Goal: Task Accomplishment & Management: Use online tool/utility

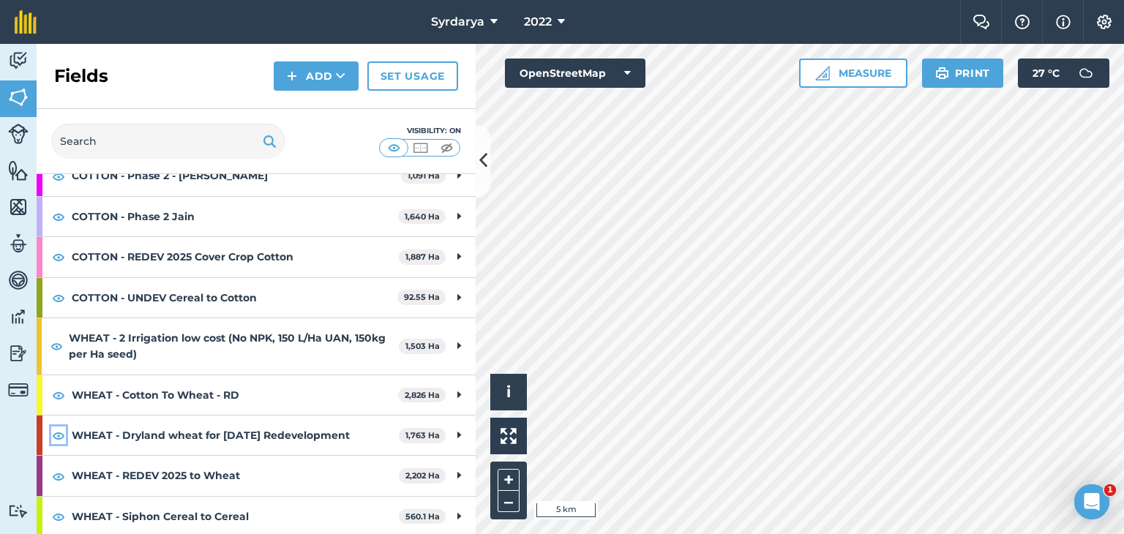
click at [57, 433] on img at bounding box center [58, 436] width 13 height 18
click at [406, 75] on link "Set usage" at bounding box center [413, 75] width 91 height 29
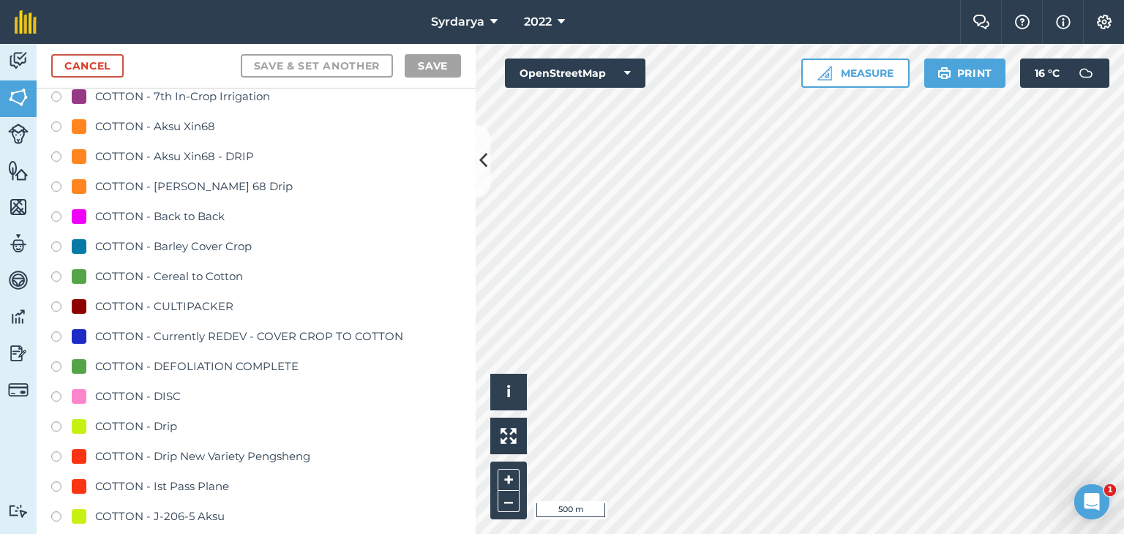
scroll to position [952, 0]
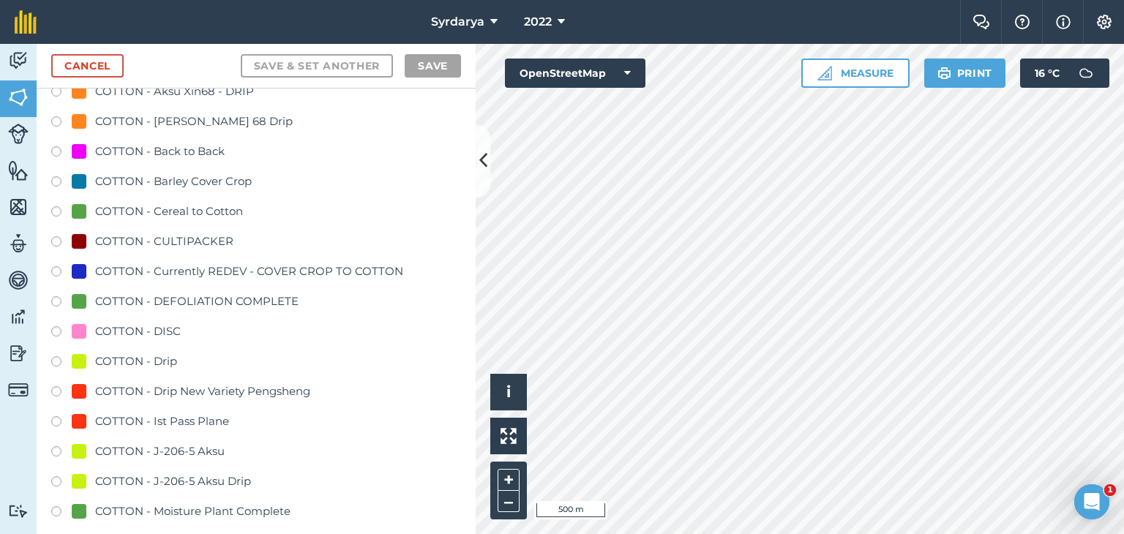
click at [56, 178] on label at bounding box center [61, 183] width 20 height 15
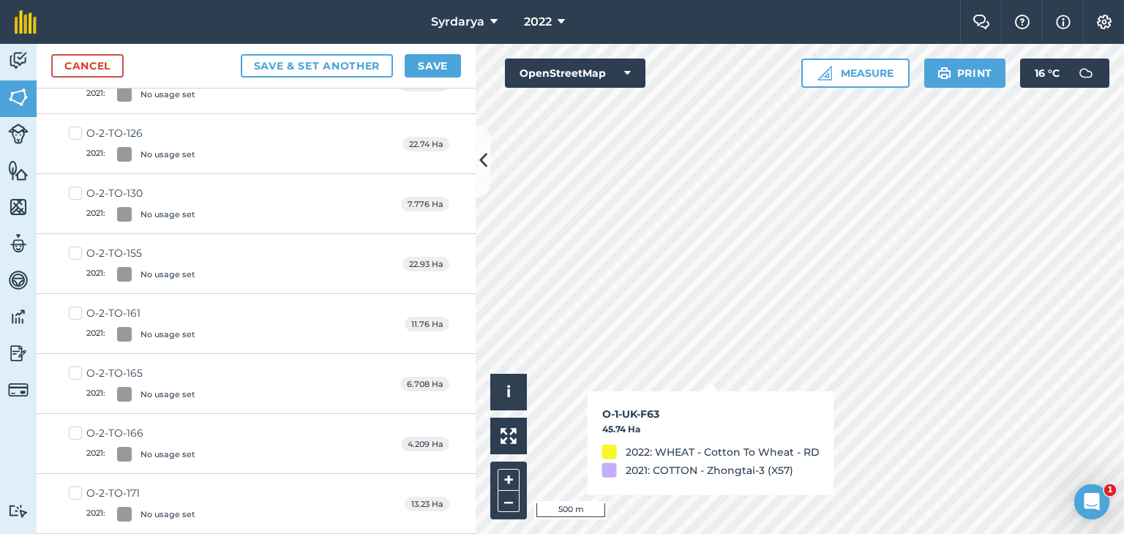
checkbox input "true"
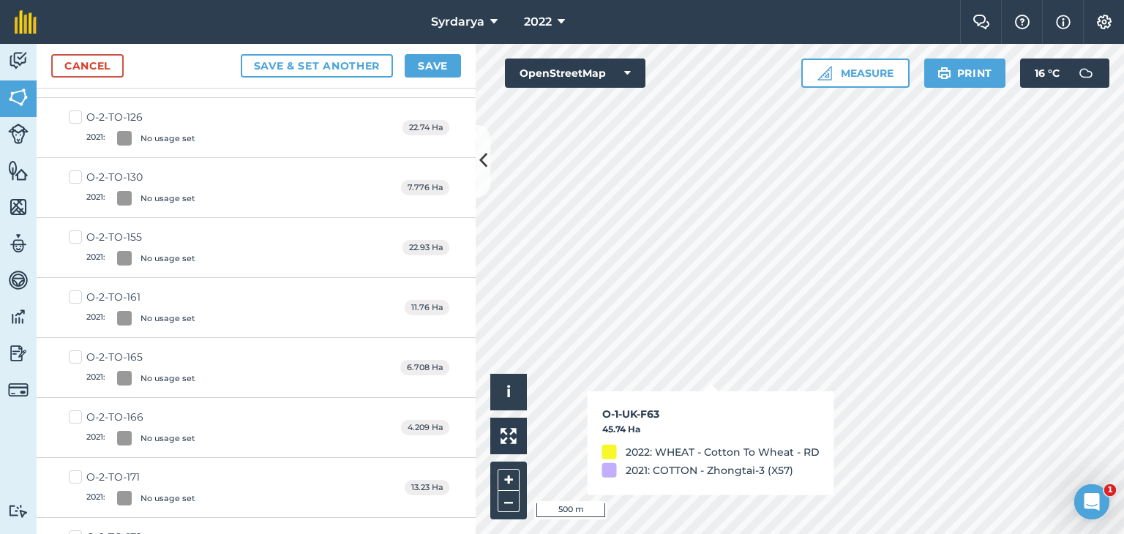
scroll to position [935, 0]
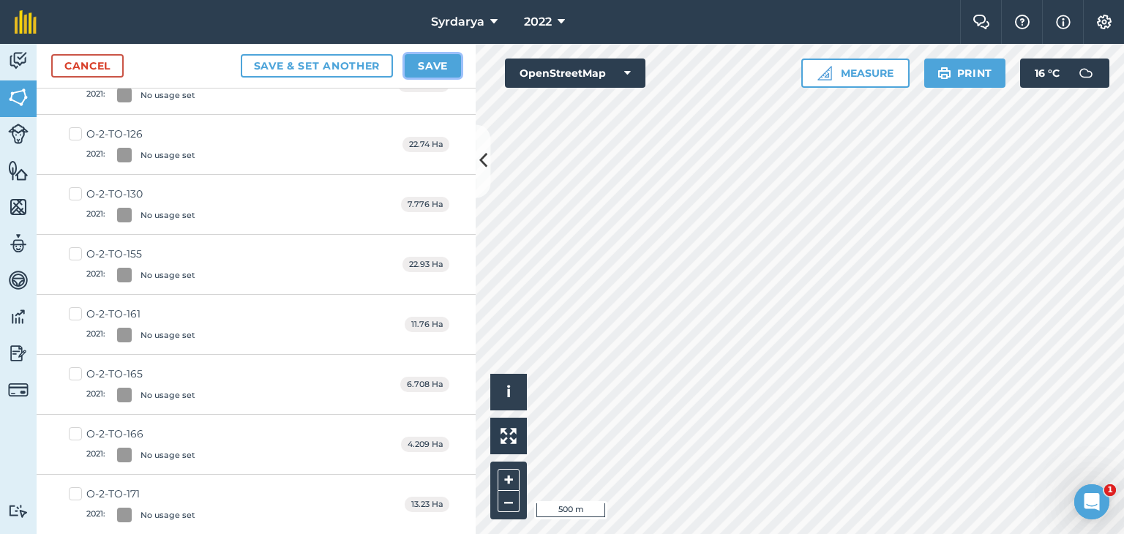
click at [432, 66] on button "Save" at bounding box center [433, 65] width 56 height 23
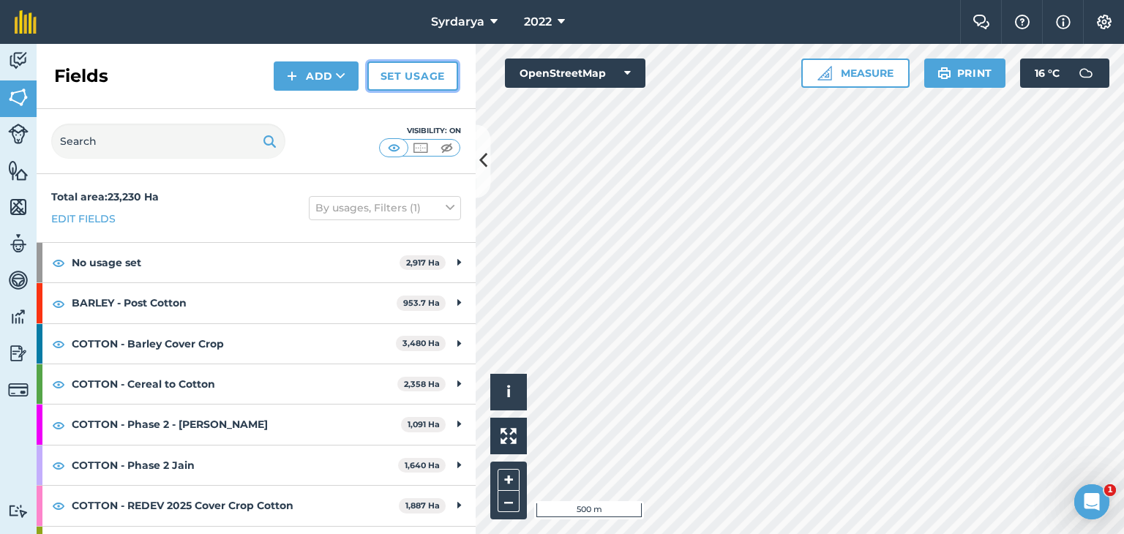
click at [417, 71] on link "Set usage" at bounding box center [413, 75] width 91 height 29
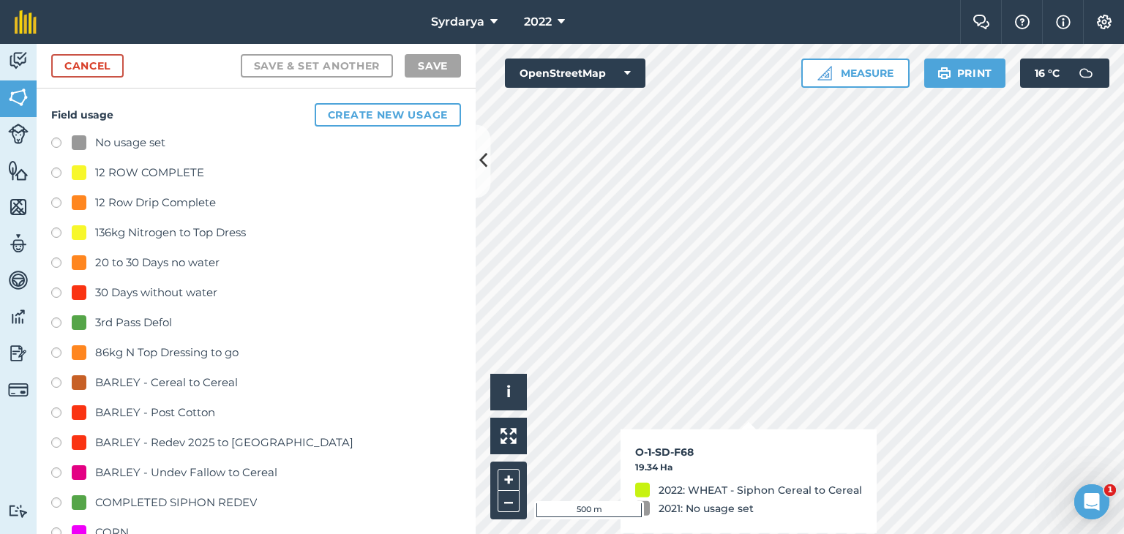
checkbox input "true"
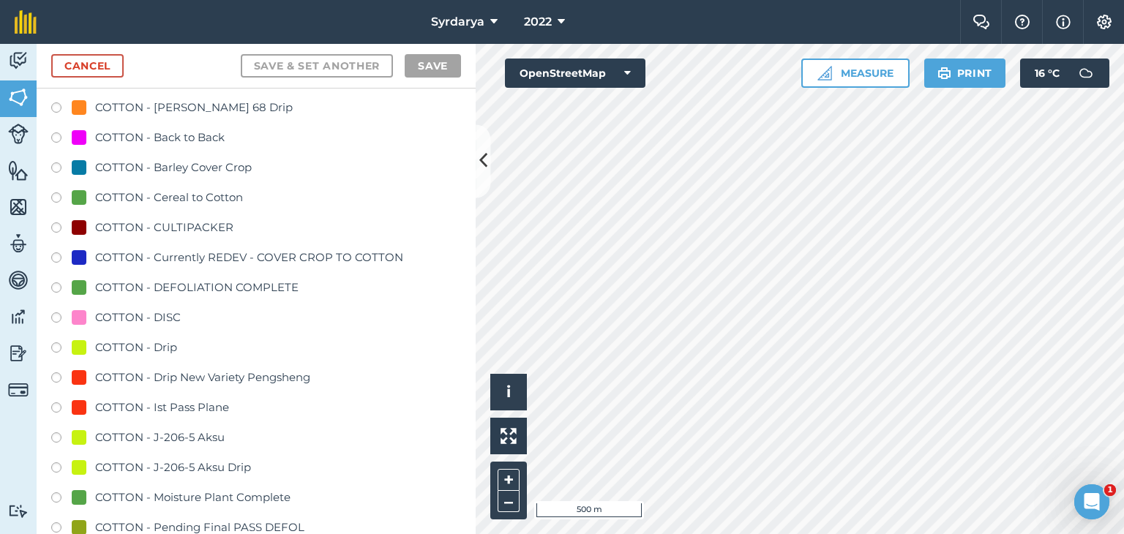
scroll to position [878, 0]
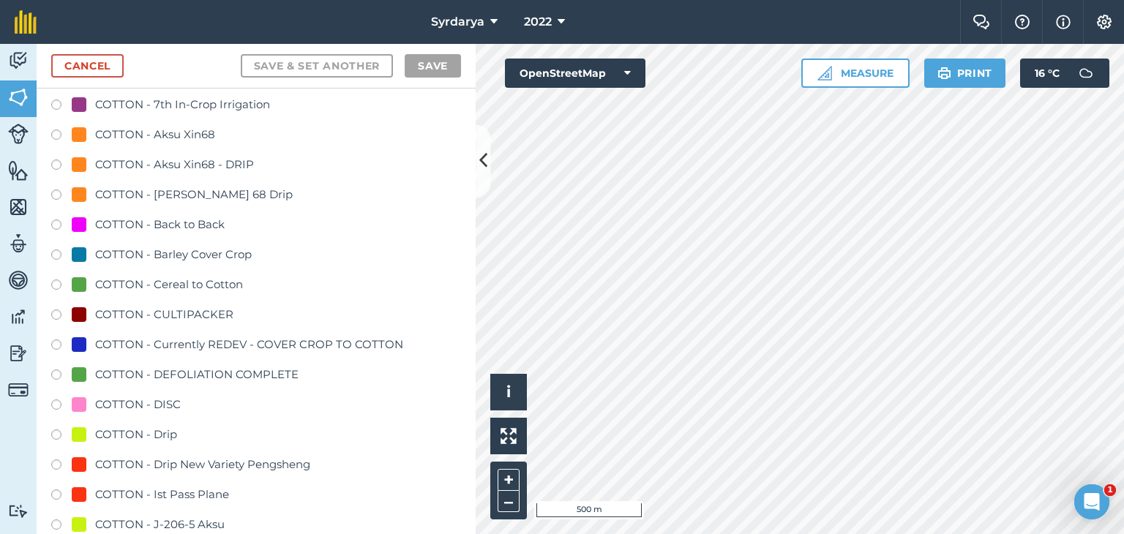
click at [57, 283] on label at bounding box center [61, 287] width 20 height 15
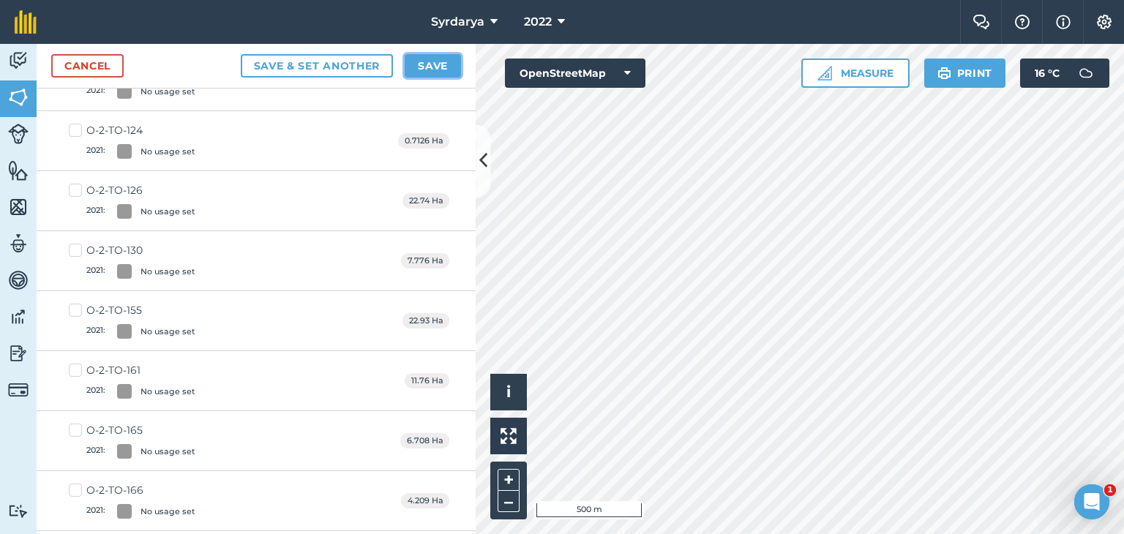
click at [436, 61] on button "Save" at bounding box center [433, 65] width 56 height 23
